Goal: Task Accomplishment & Management: Use online tool/utility

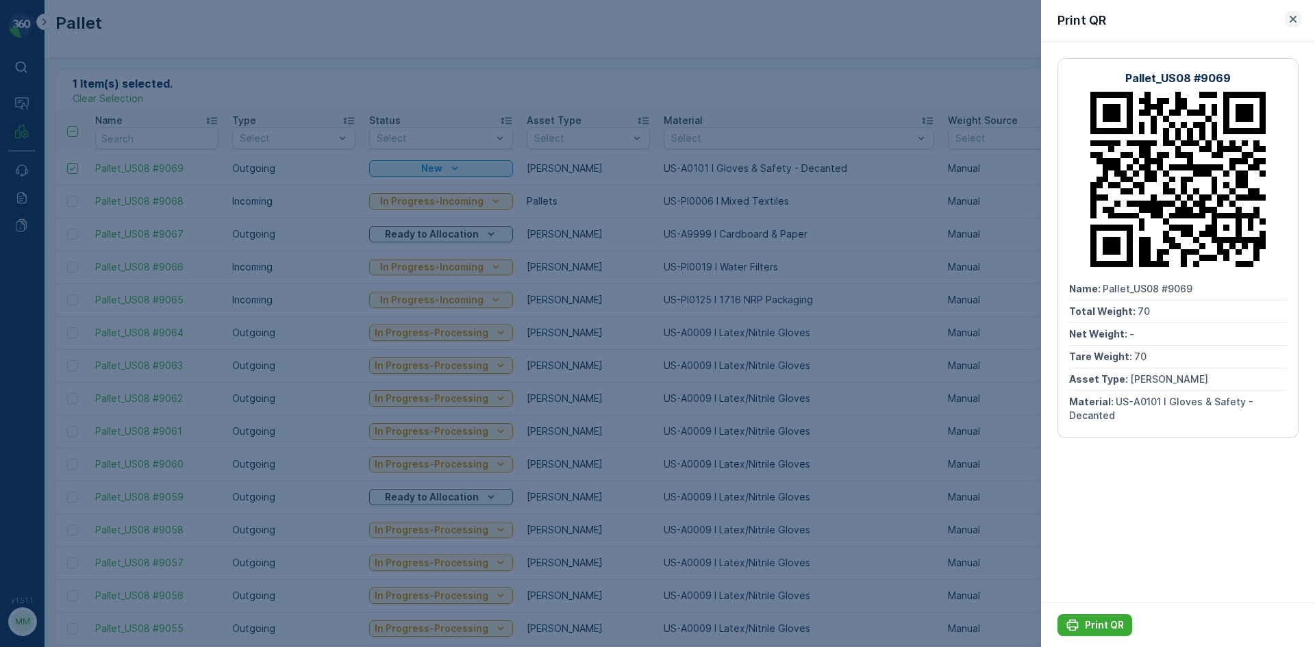
click at [1287, 22] on icon "button" at bounding box center [1293, 19] width 14 height 14
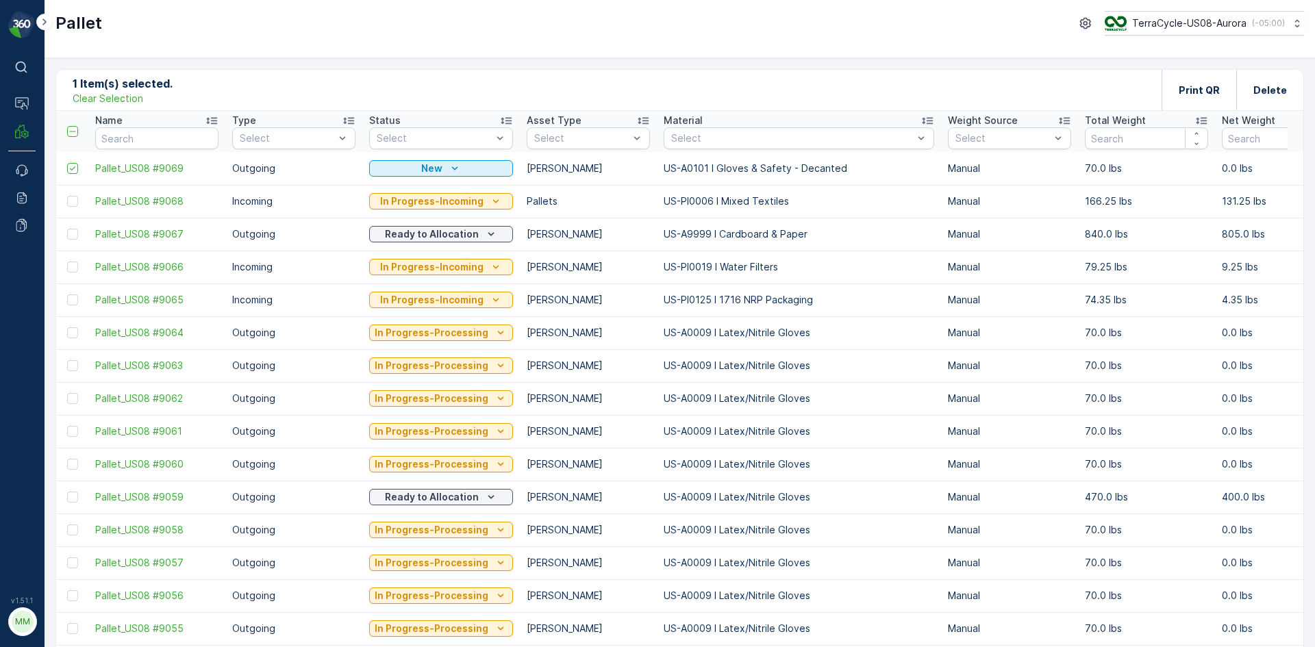
click at [108, 100] on p "Clear Selection" at bounding box center [108, 99] width 71 height 14
click at [129, 87] on div "Add" at bounding box center [134, 90] width 38 height 14
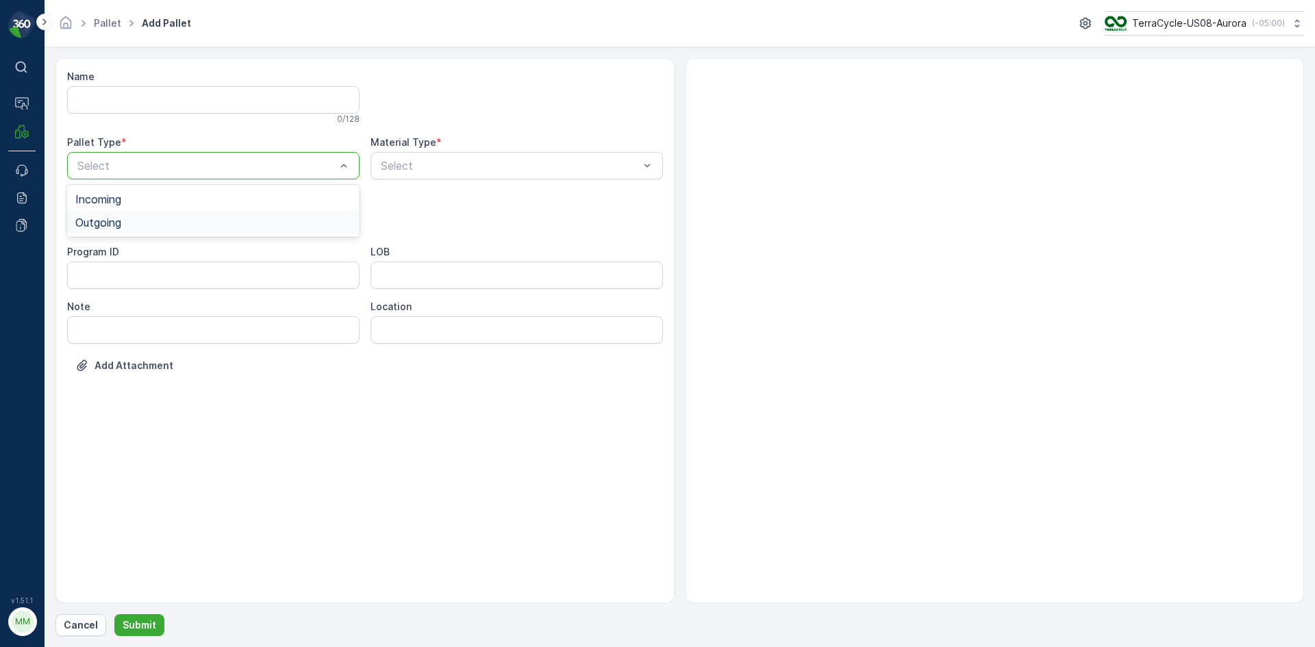
click at [218, 216] on div "Outgoing" at bounding box center [213, 222] width 292 height 23
click at [173, 257] on div "[PERSON_NAME]" at bounding box center [213, 254] width 276 height 12
type input "0089"
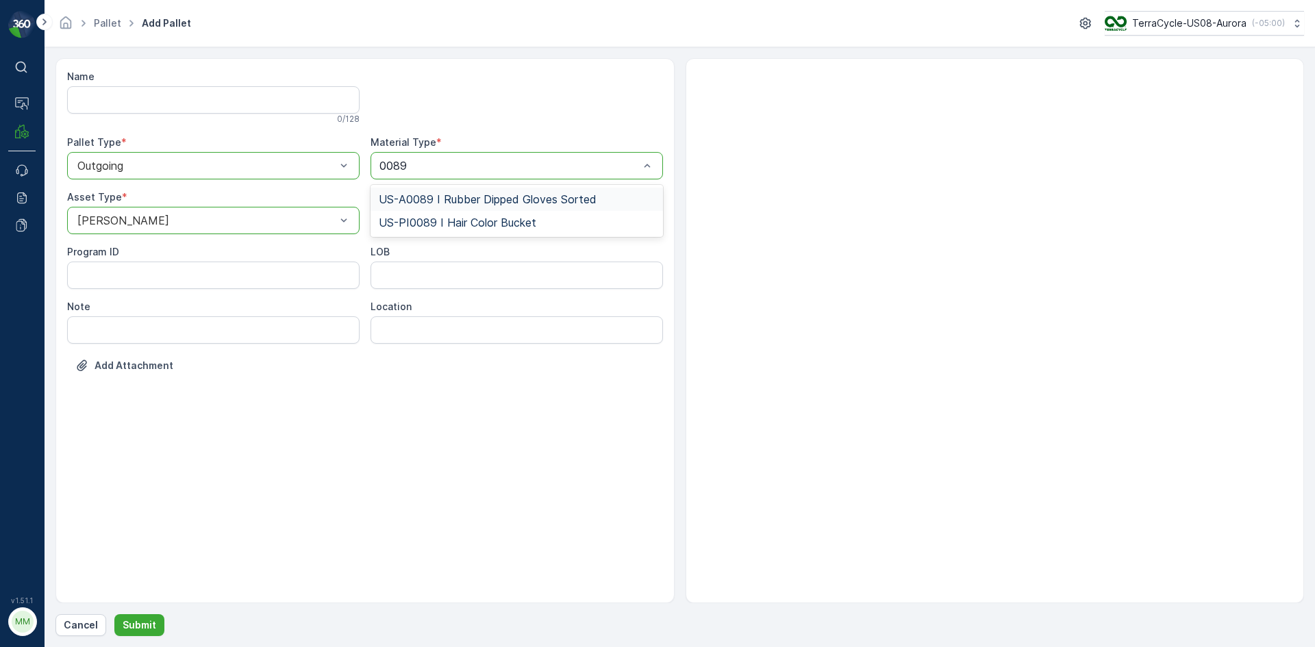
click at [550, 201] on span "US-A0089 I Rubber Dipped Gloves Sorted" at bounding box center [488, 199] width 218 height 12
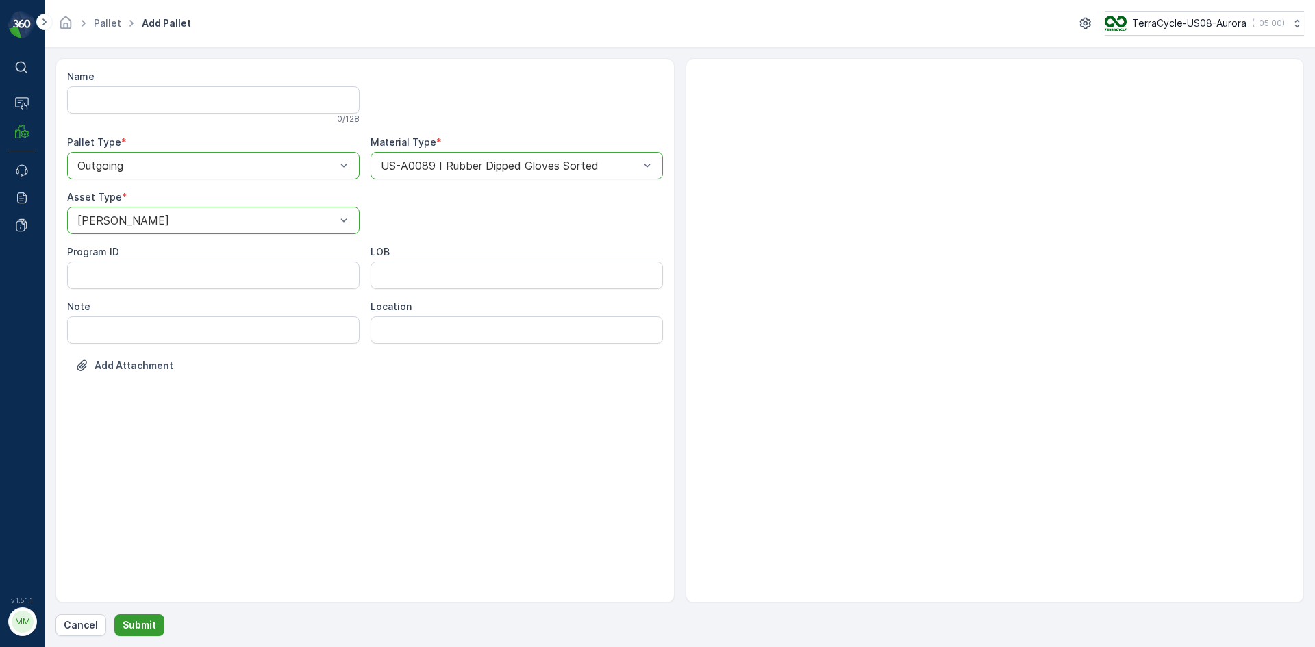
click at [145, 620] on p "Submit" at bounding box center [140, 625] width 34 height 14
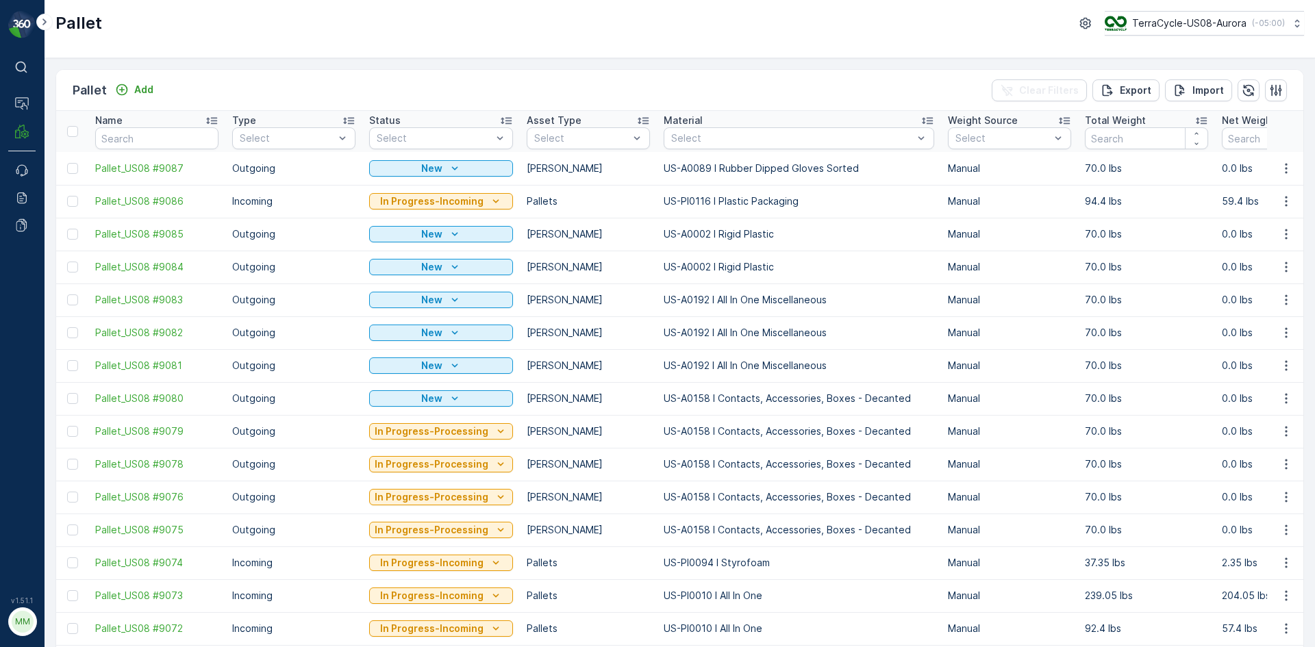
click at [1280, 169] on icon "button" at bounding box center [1286, 169] width 14 height 14
click at [1266, 264] on span "Print QR" at bounding box center [1249, 266] width 38 height 14
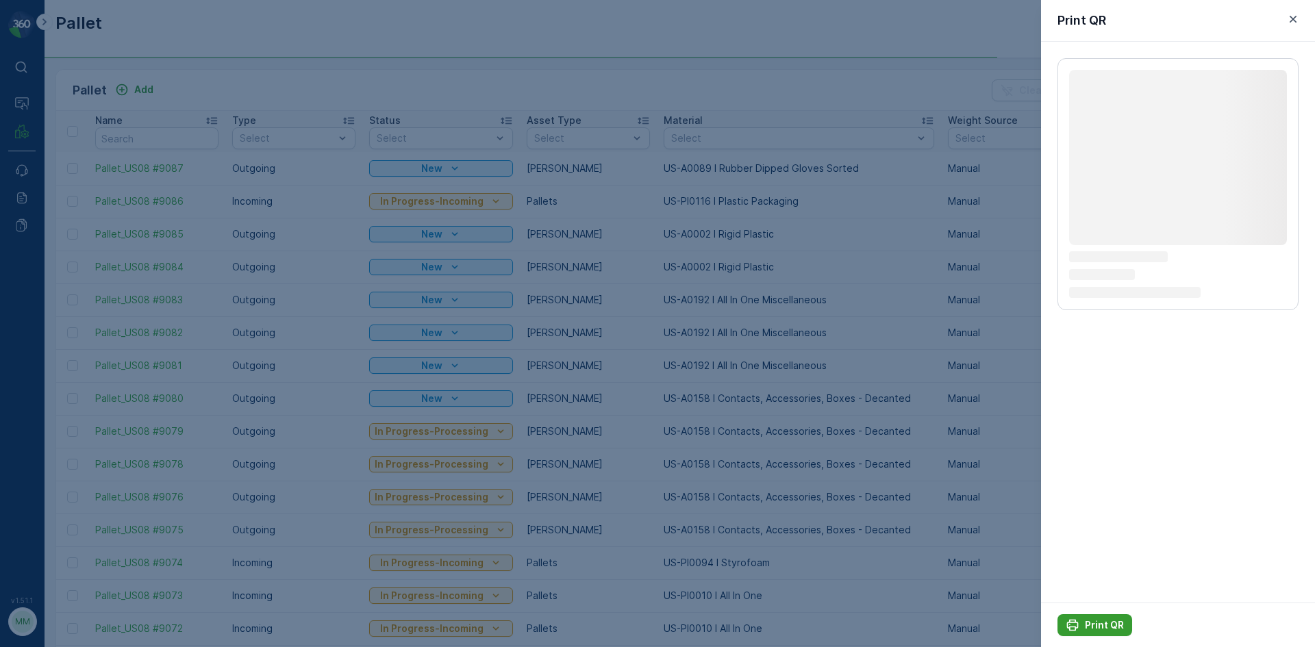
click at [1082, 623] on div "Print QR" at bounding box center [1094, 625] width 58 height 14
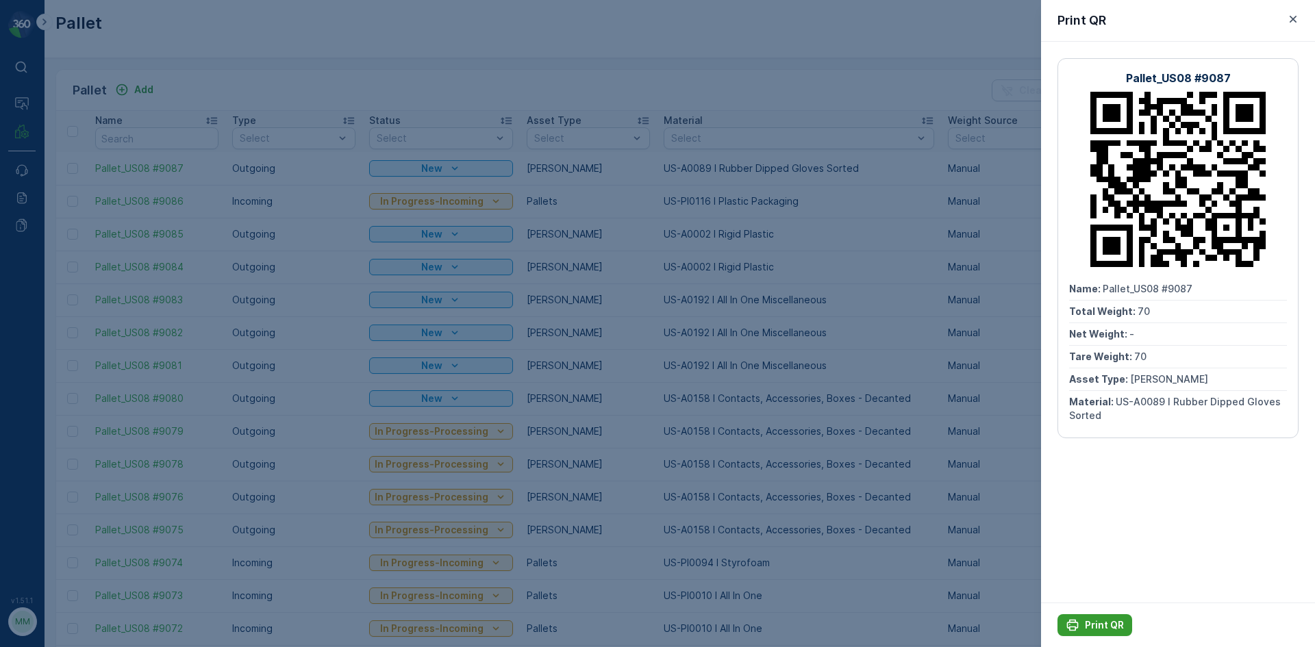
click at [1082, 624] on div "Print QR" at bounding box center [1094, 625] width 58 height 14
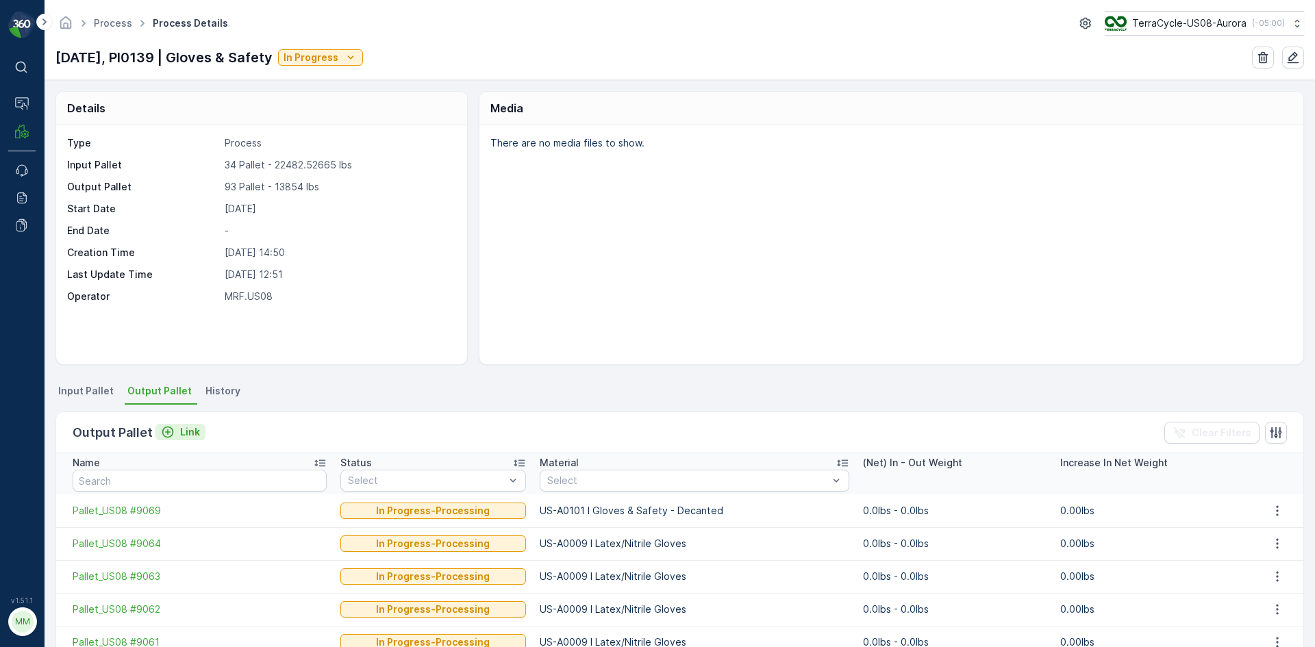
click at [167, 432] on icon "Link" at bounding box center [168, 433] width 12 height 12
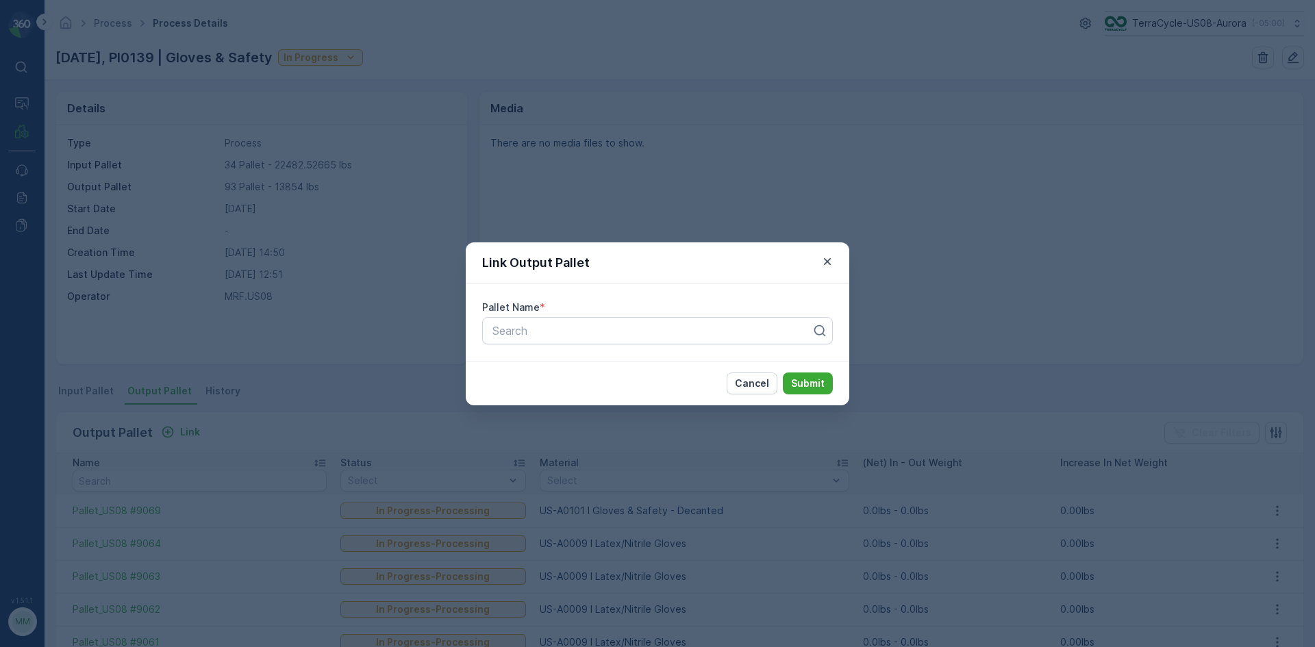
click at [560, 308] on div "Pallet Name *" at bounding box center [657, 308] width 351 height 14
click at [574, 347] on div "Pallet Name * Search" at bounding box center [657, 322] width 383 height 77
click at [574, 331] on div at bounding box center [652, 331] width 322 height 12
type input "9087"
click at [590, 359] on div "Pallet_US08 #9087" at bounding box center [657, 364] width 334 height 12
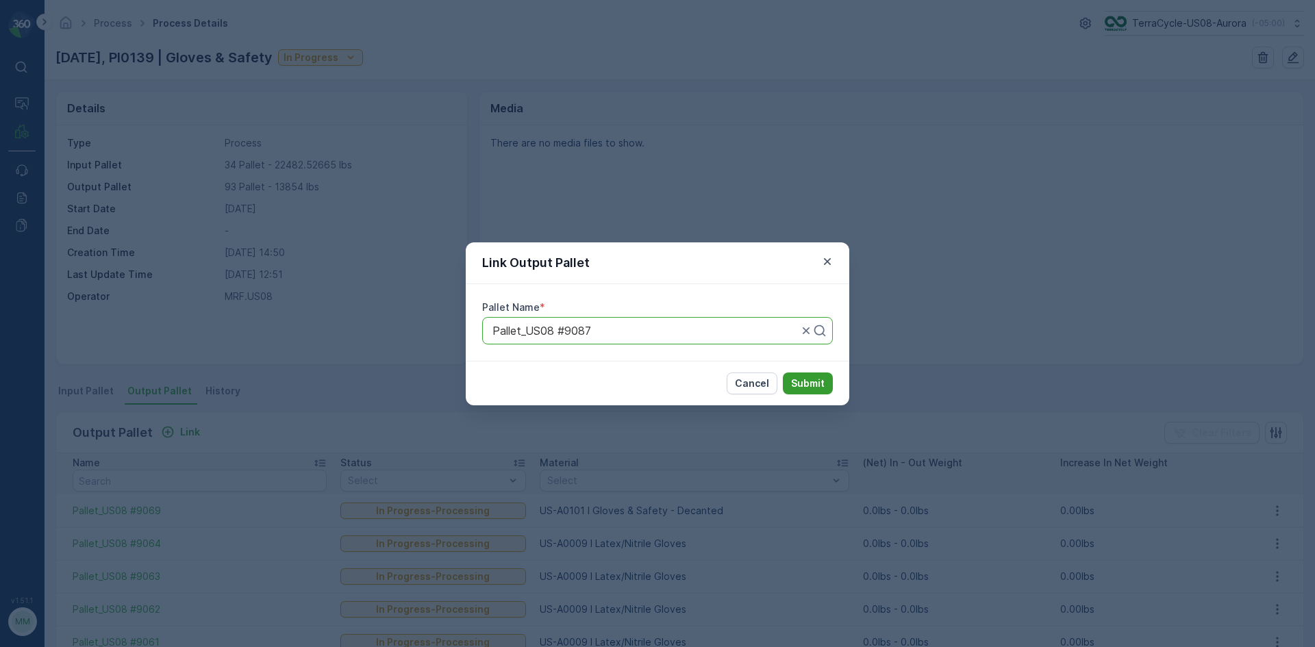
click at [799, 386] on p "Submit" at bounding box center [808, 384] width 34 height 14
